Goal: Find specific page/section: Find specific page/section

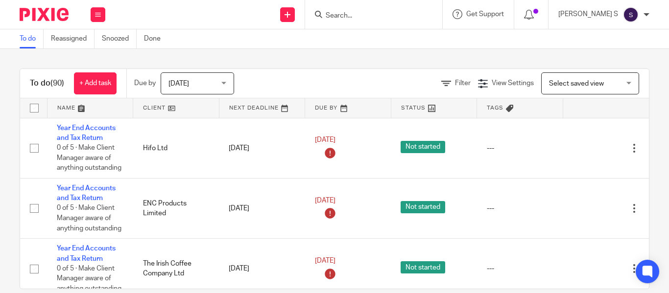
click at [382, 15] on input "Search" at bounding box center [369, 16] width 88 height 9
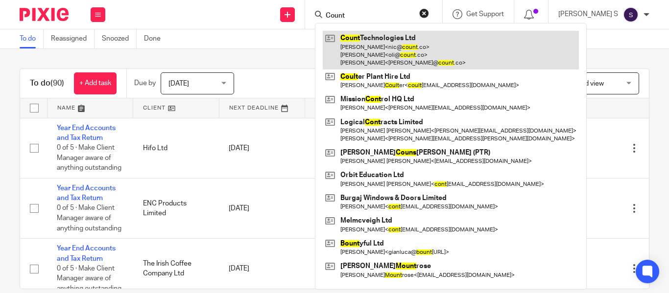
type input "Count"
click at [385, 40] on link at bounding box center [451, 50] width 256 height 39
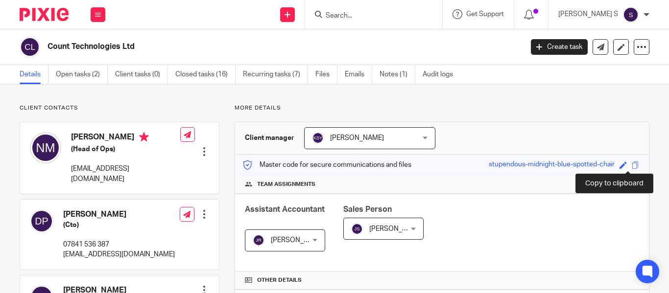
click at [632, 167] on span at bounding box center [635, 165] width 7 height 7
click at [632, 166] on span at bounding box center [635, 165] width 7 height 7
click at [630, 166] on div "Save stupendous-midnight-blue-spotted-chair" at bounding box center [565, 165] width 153 height 11
click at [632, 166] on span at bounding box center [635, 165] width 7 height 7
click at [632, 164] on span at bounding box center [635, 165] width 7 height 7
